Goal: Task Accomplishment & Management: Use online tool/utility

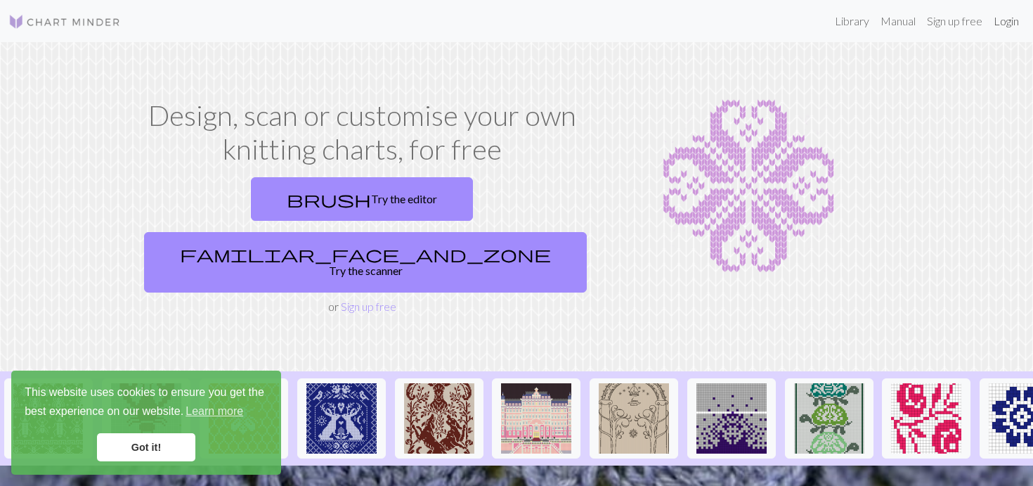
click at [1008, 26] on link "Login" at bounding box center [1006, 21] width 37 height 28
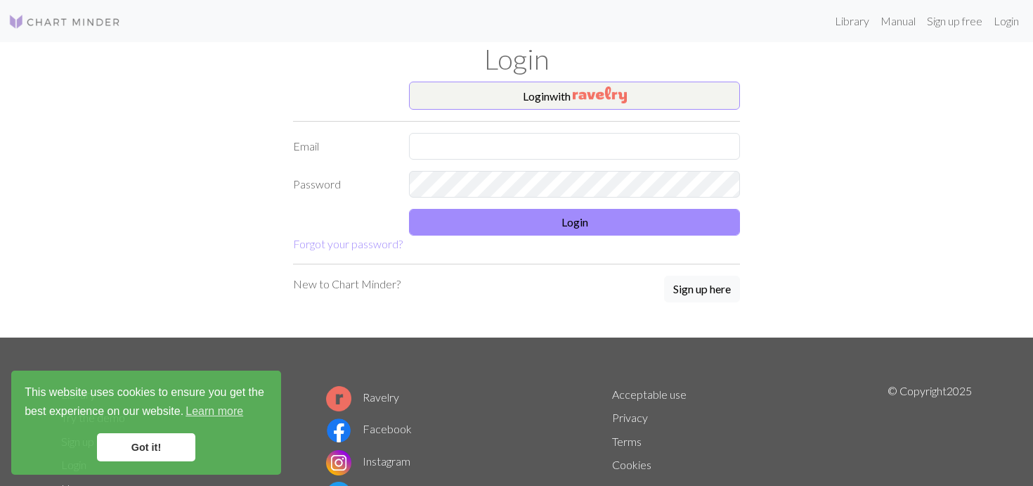
click at [495, 115] on form "Login with Email Password Login Forgot your password?" at bounding box center [516, 167] width 447 height 171
click at [495, 93] on button "Login with" at bounding box center [574, 96] width 331 height 28
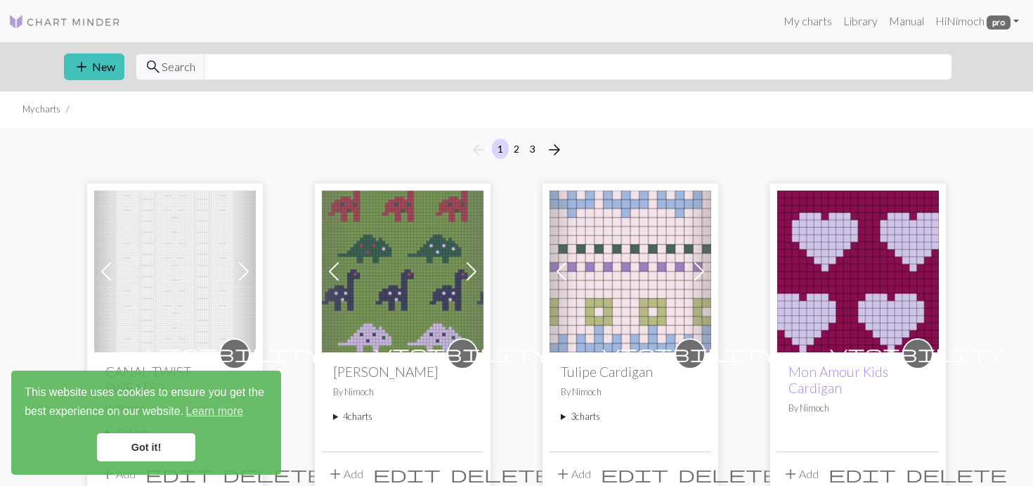
click at [126, 452] on link "Got it!" at bounding box center [146, 447] width 98 height 28
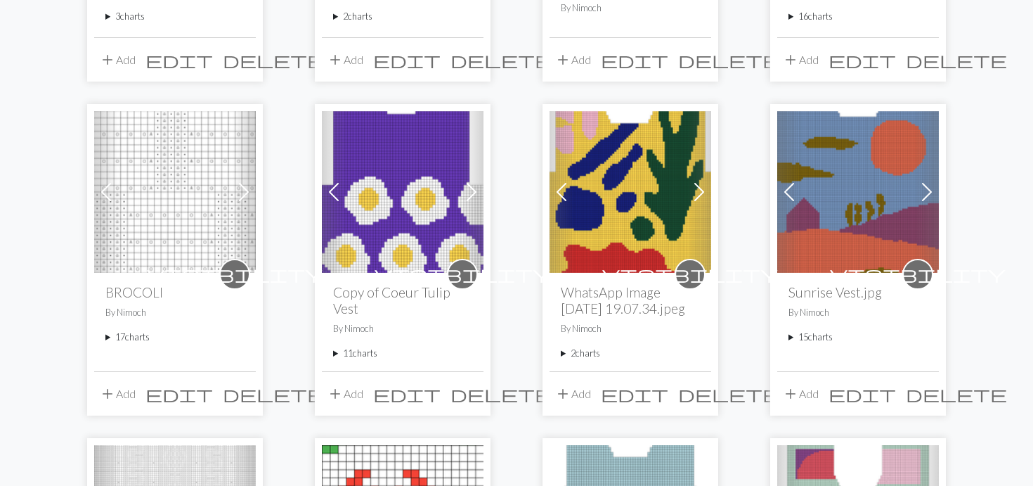
scroll to position [750, 0]
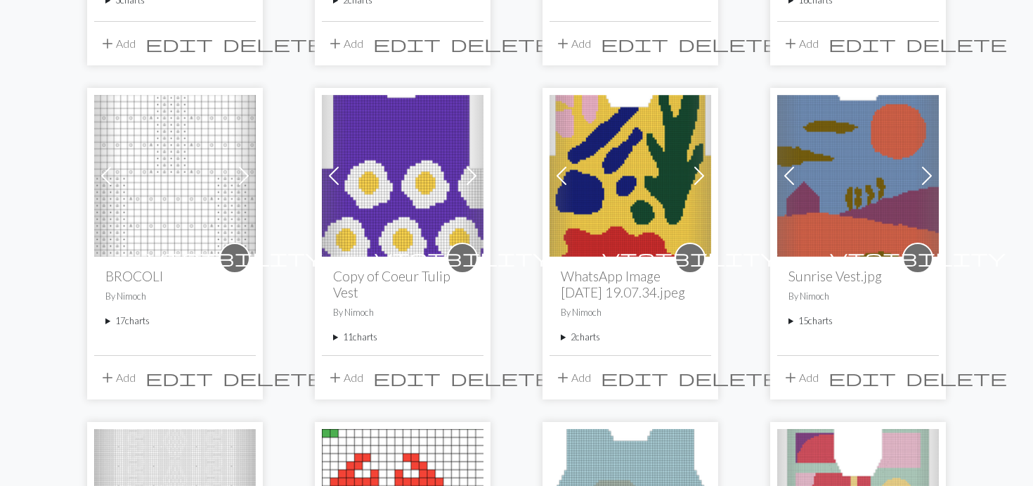
click at [110, 320] on summary "17 charts" at bounding box center [174, 320] width 139 height 13
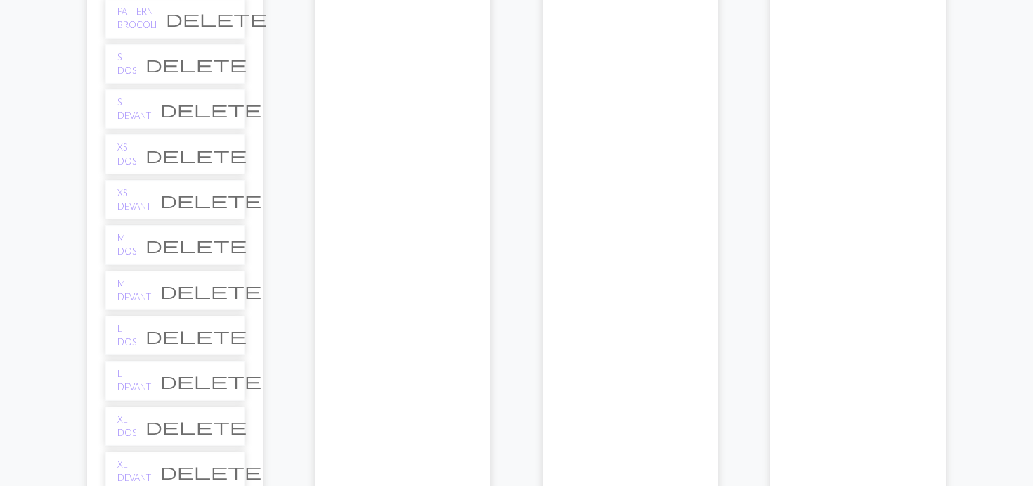
scroll to position [1216, 0]
click at [132, 154] on link "XS DOS" at bounding box center [126, 157] width 19 height 27
click at [128, 67] on link "S DOS" at bounding box center [126, 67] width 19 height 27
click at [136, 245] on link "M DOS" at bounding box center [126, 248] width 19 height 27
click at [135, 336] on link "L DOS" at bounding box center [126, 338] width 19 height 27
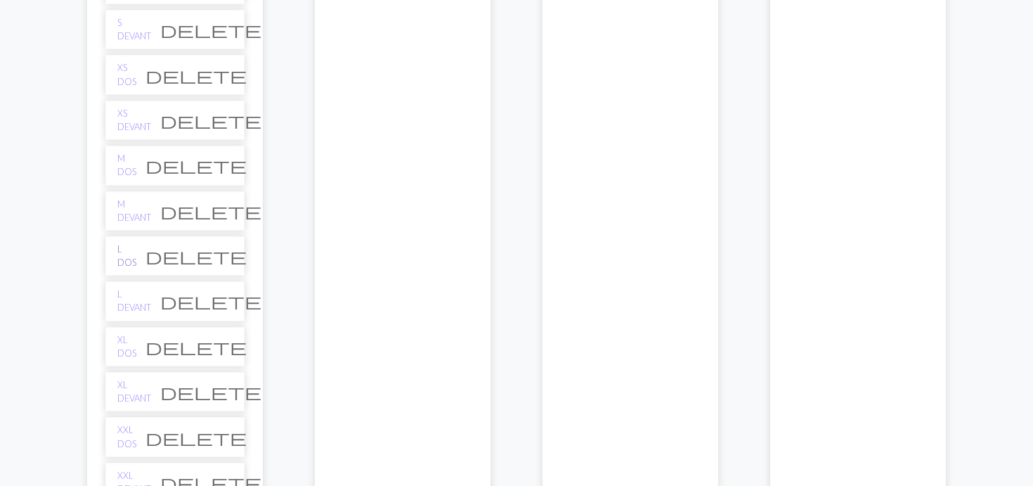
scroll to position [1324, 0]
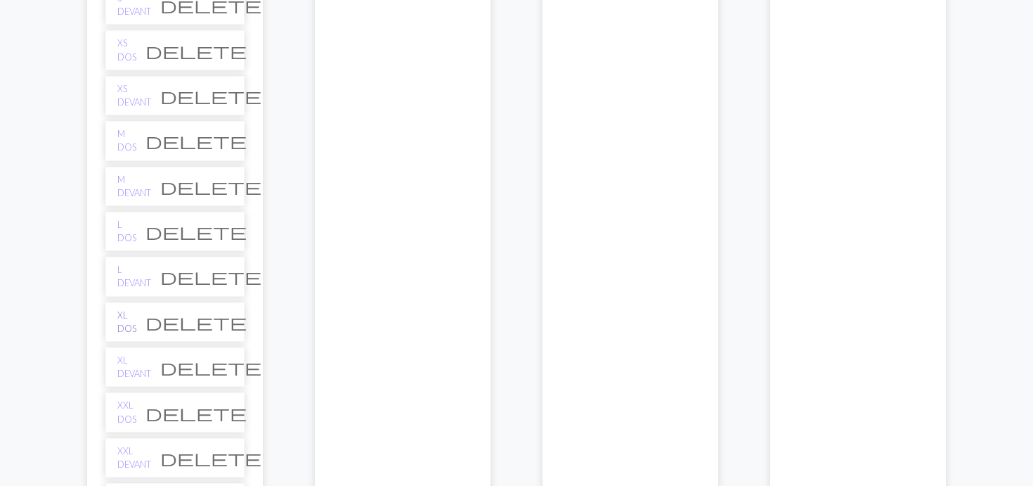
click at [133, 320] on link "XL DOS" at bounding box center [126, 321] width 19 height 27
click at [134, 412] on link "XXL DOS" at bounding box center [126, 411] width 19 height 27
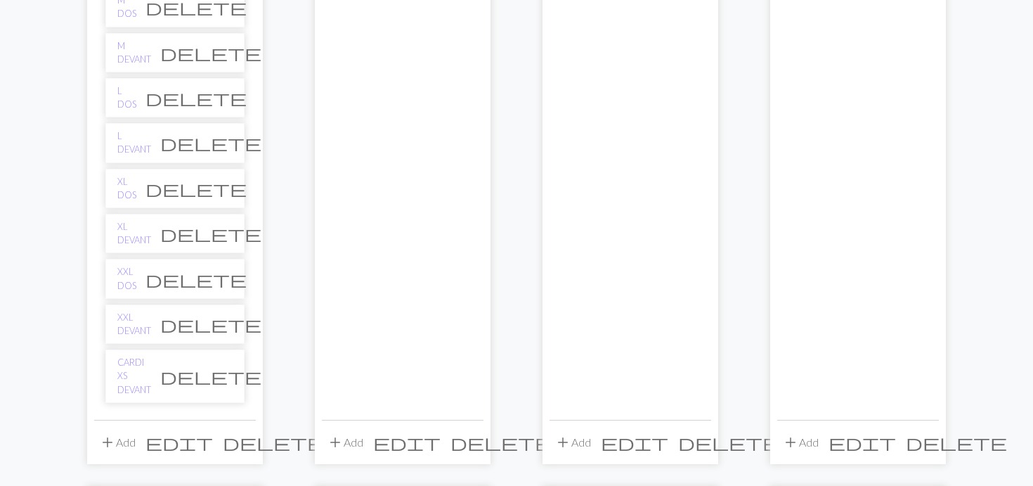
scroll to position [1500, 0]
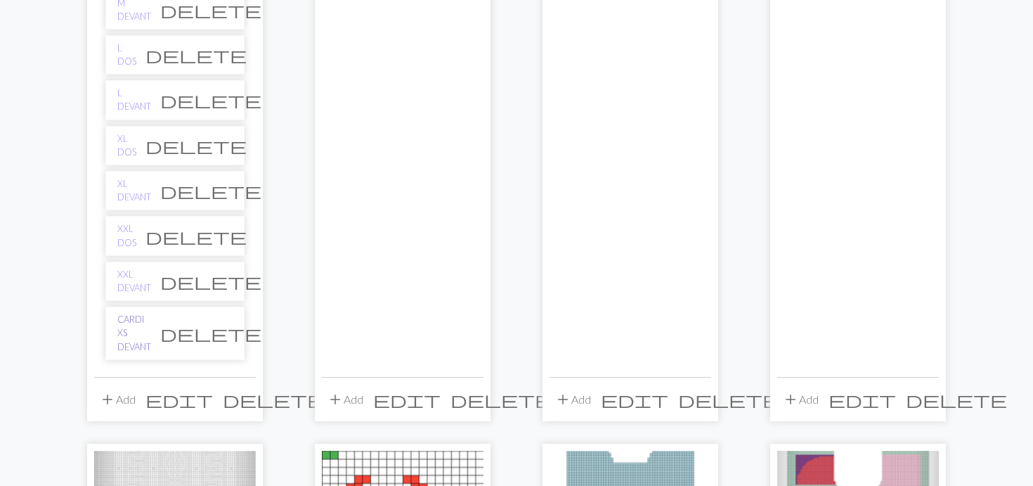
click at [144, 323] on link "CARDI XS DEVANT" at bounding box center [134, 333] width 34 height 41
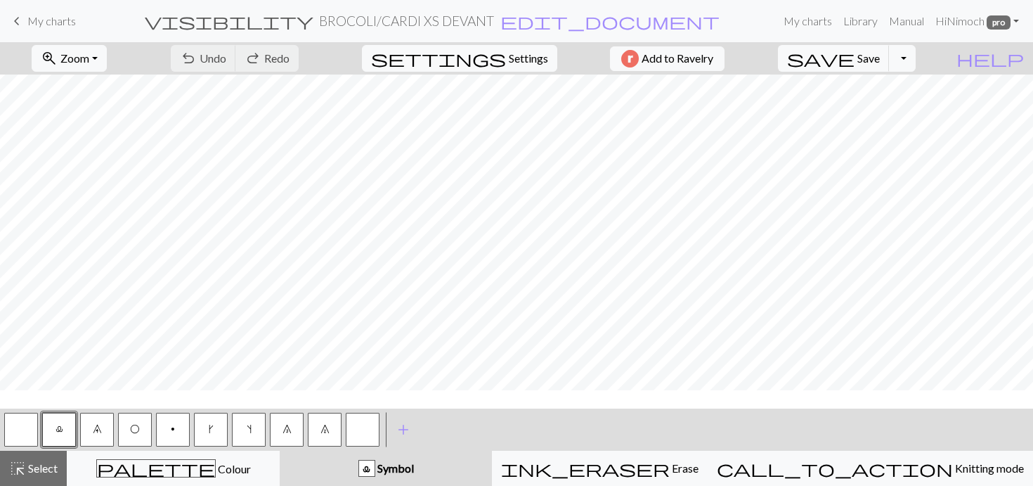
scroll to position [346, 0]
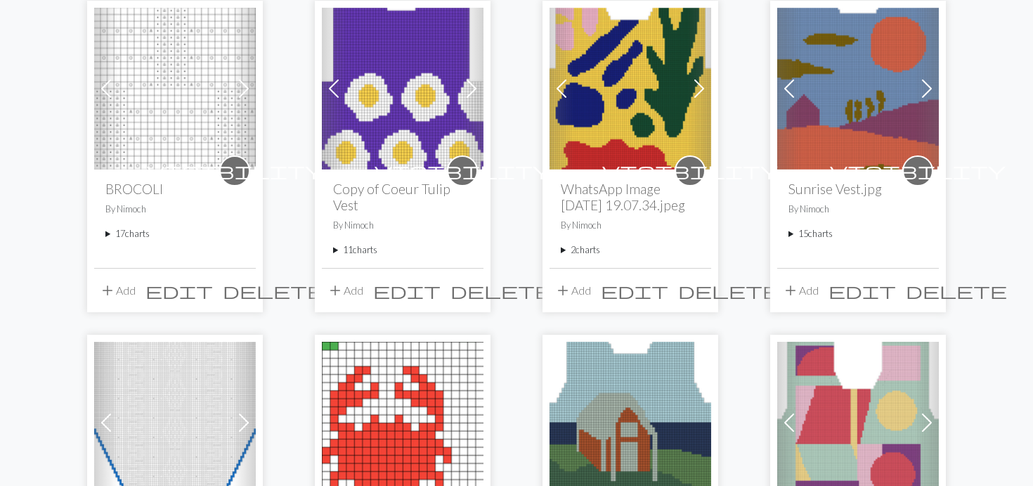
scroll to position [845, 0]
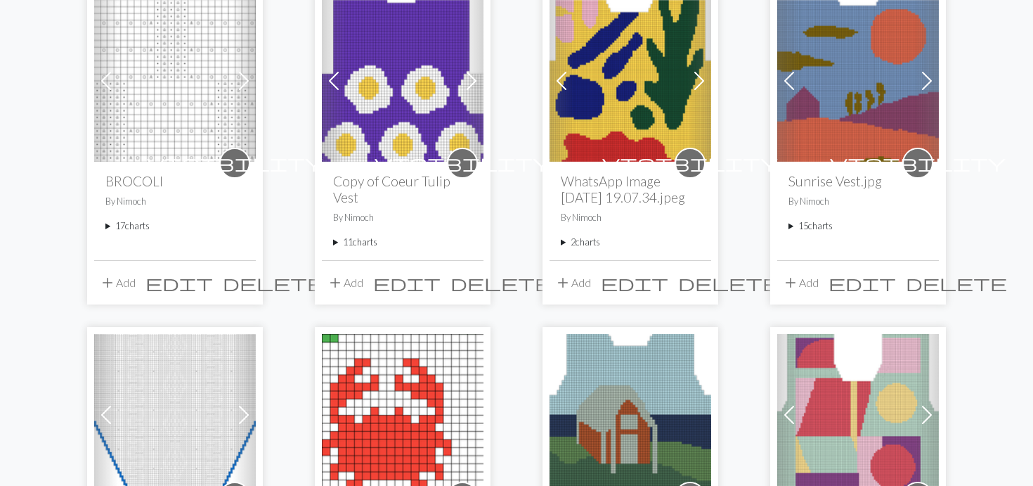
click at [110, 223] on summary "17 charts" at bounding box center [174, 225] width 139 height 13
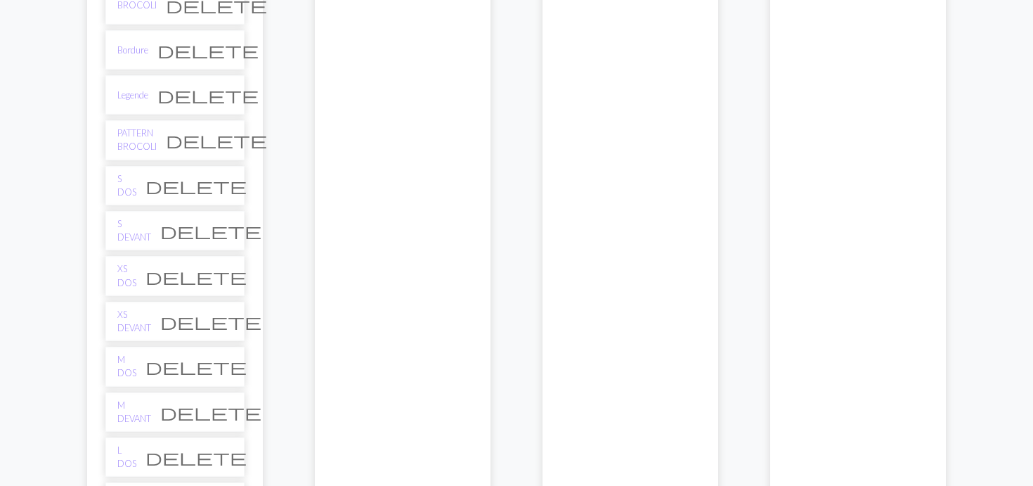
scroll to position [1106, 0]
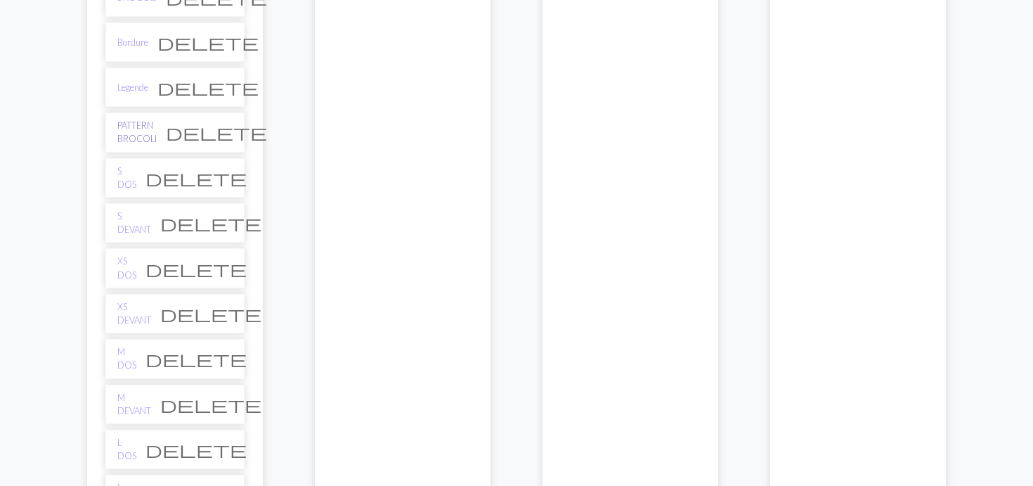
click at [151, 134] on link "PATTERN BROCOLI" at bounding box center [136, 132] width 39 height 27
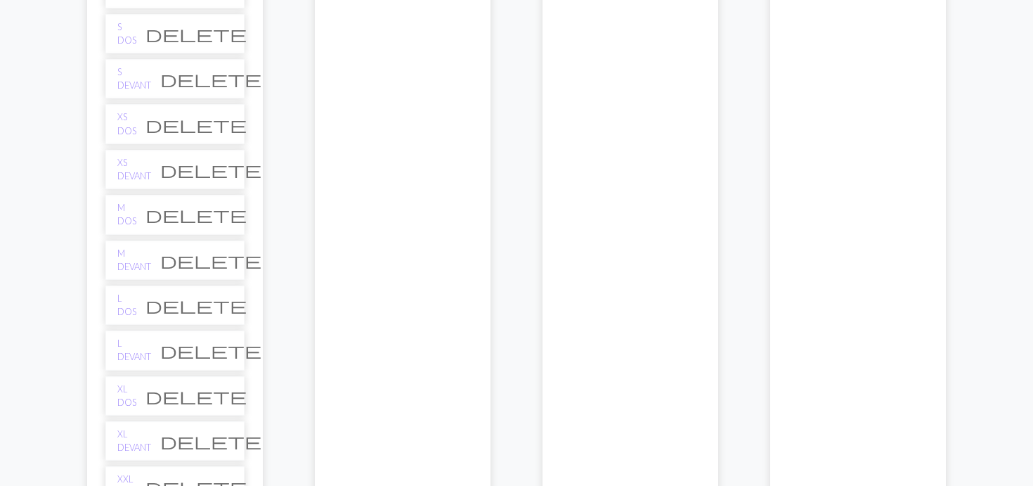
scroll to position [1251, 0]
click at [132, 253] on link "M DEVANT" at bounding box center [134, 259] width 34 height 27
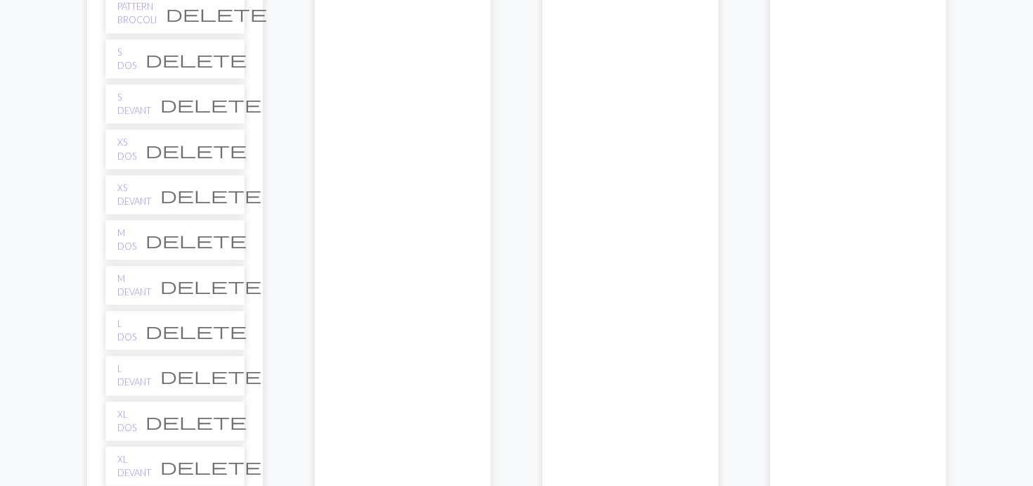
scroll to position [1226, 0]
click at [132, 106] on link "S DEVANT" at bounding box center [134, 102] width 34 height 27
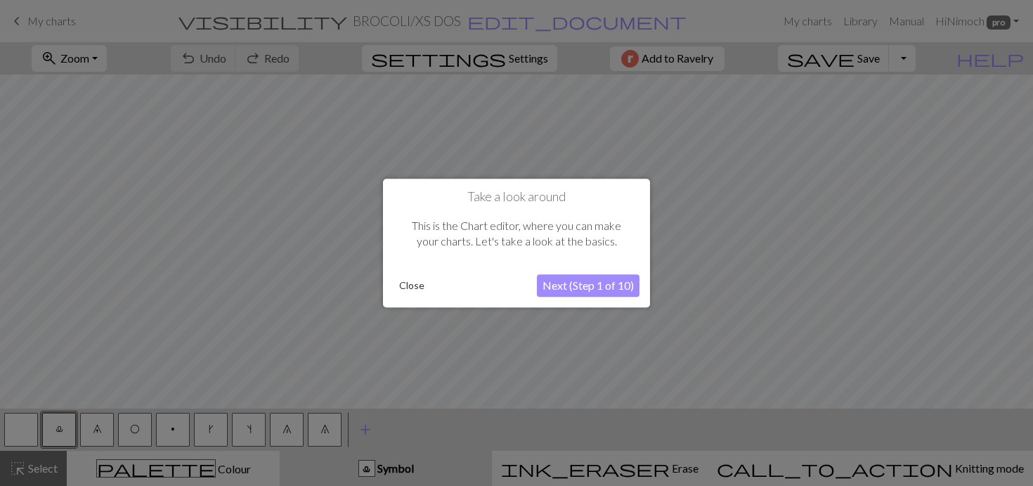
click at [411, 289] on button "Close" at bounding box center [411, 285] width 37 height 21
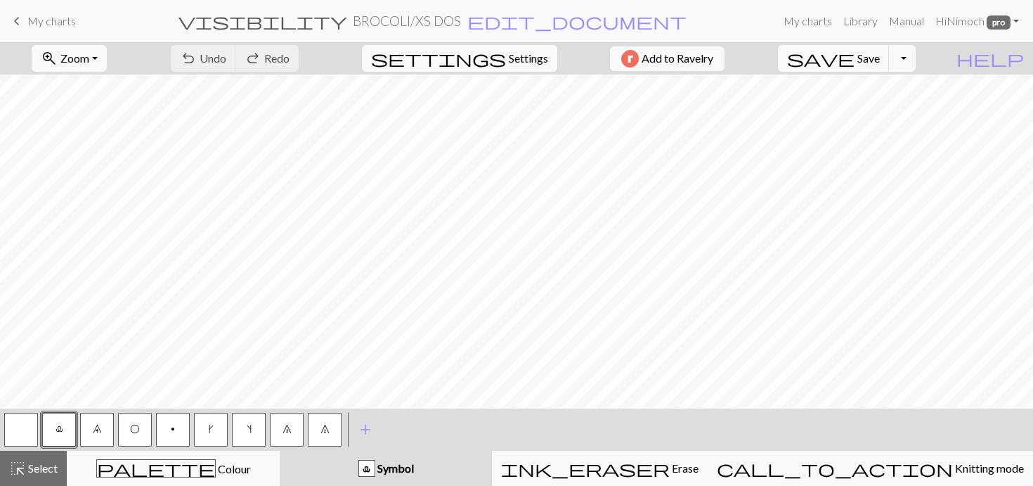
click at [89, 60] on span "Zoom" at bounding box center [74, 57] width 29 height 13
click at [105, 164] on button "50%" at bounding box center [87, 168] width 111 height 22
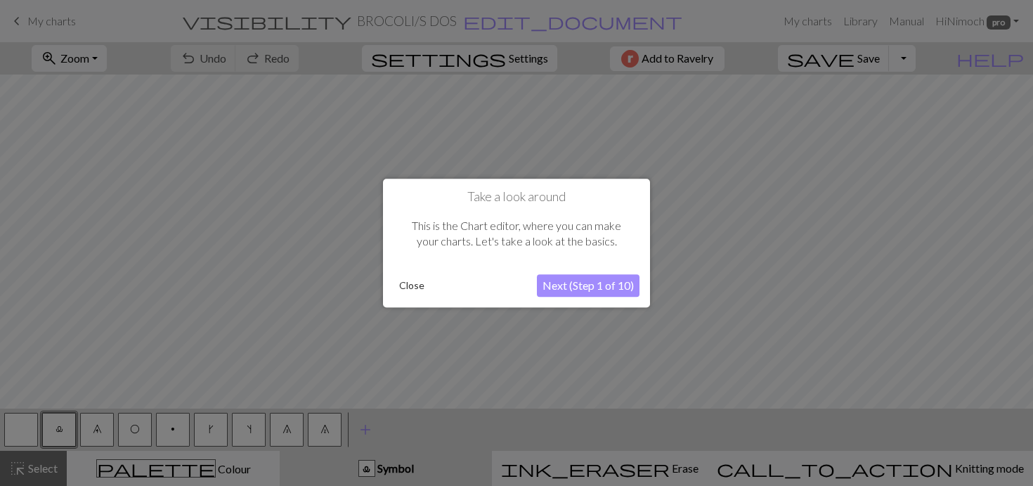
click at [412, 287] on button "Close" at bounding box center [411, 285] width 37 height 21
click at [410, 290] on button "Close" at bounding box center [411, 285] width 37 height 21
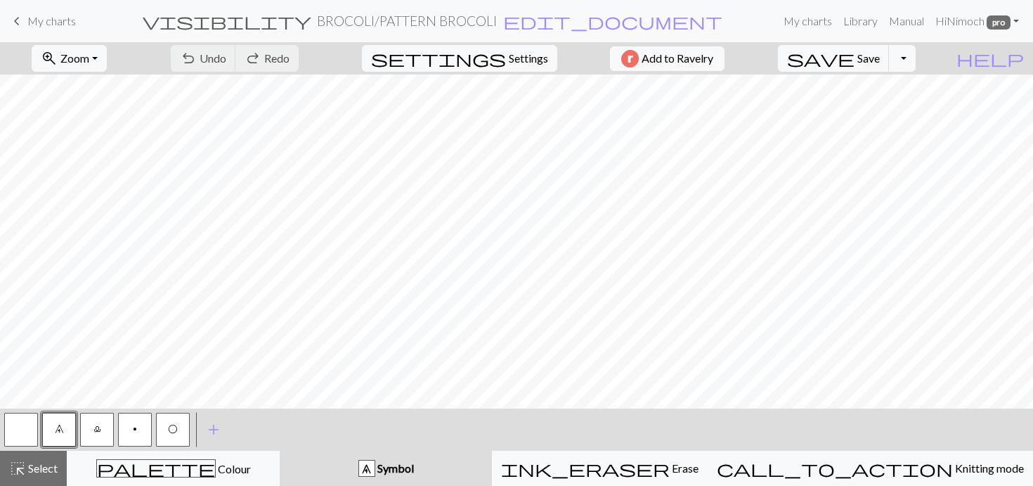
scroll to position [67, 0]
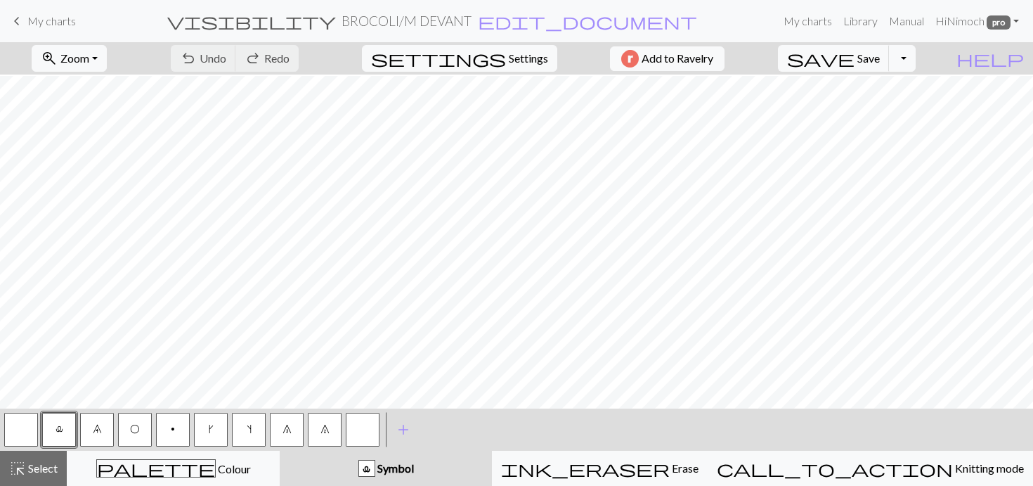
scroll to position [586, 365]
